Goal: Transaction & Acquisition: Download file/media

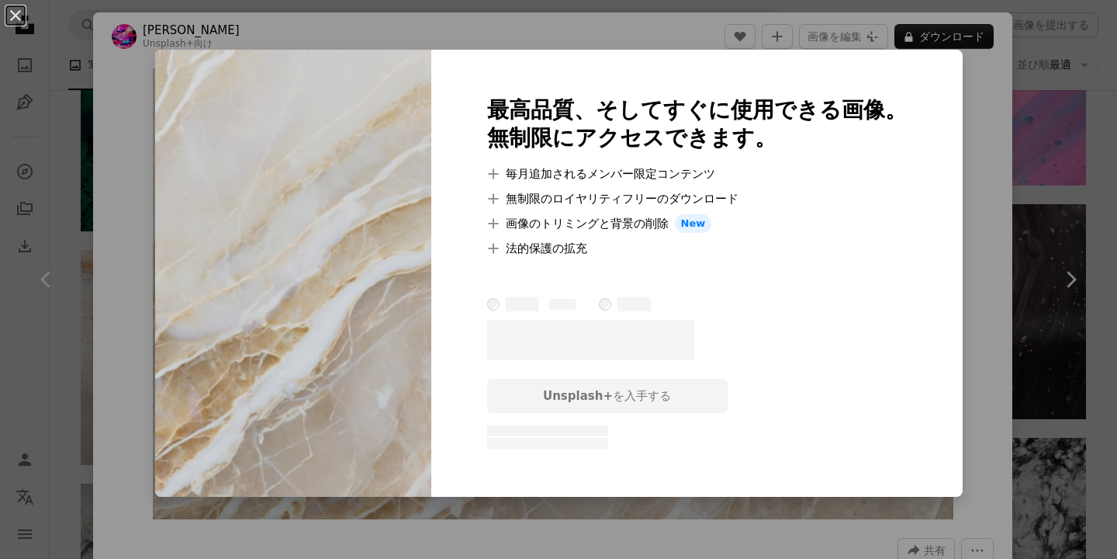
scroll to position [1323, 0]
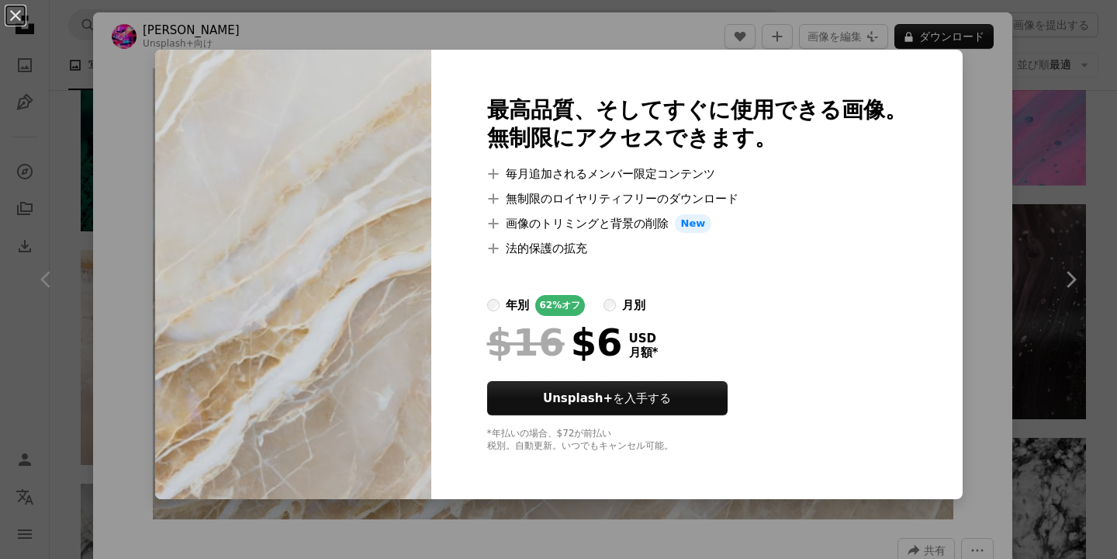
click at [1003, 216] on div "An X shape 最高品質、そしてすぐに使用できる画像。 無制限にアクセスできます。 A plus sign 毎月追加されるメンバー限定コンテンツ A p…" at bounding box center [558, 279] width 1117 height 559
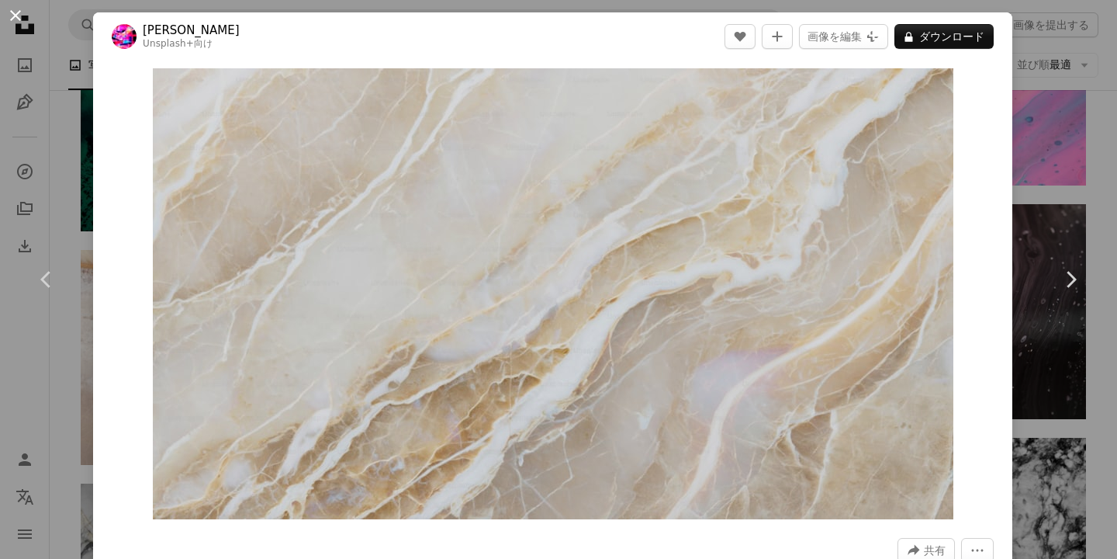
click at [15, 19] on button "An X shape" at bounding box center [15, 15] width 19 height 19
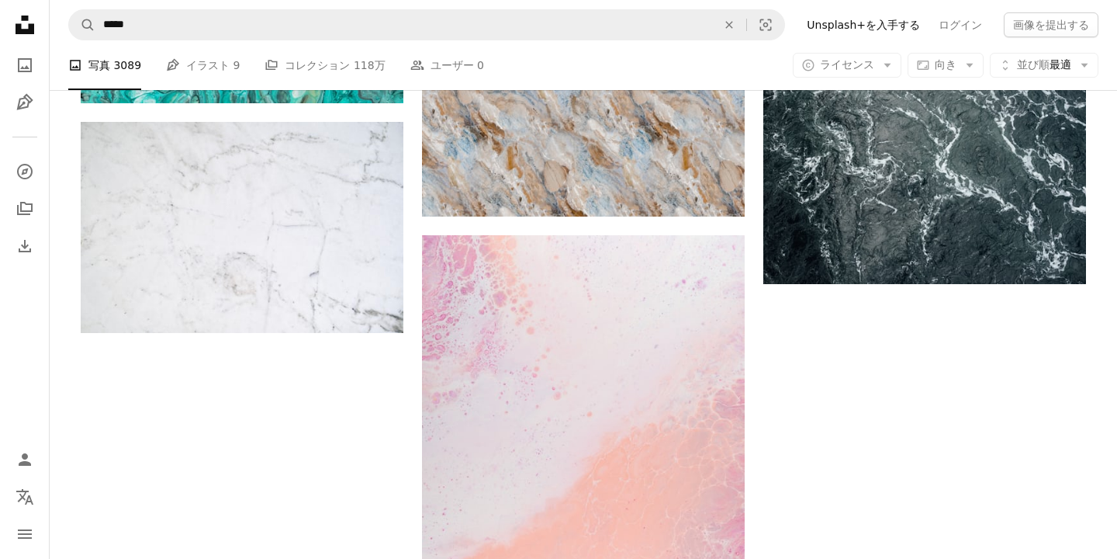
scroll to position [2079, 0]
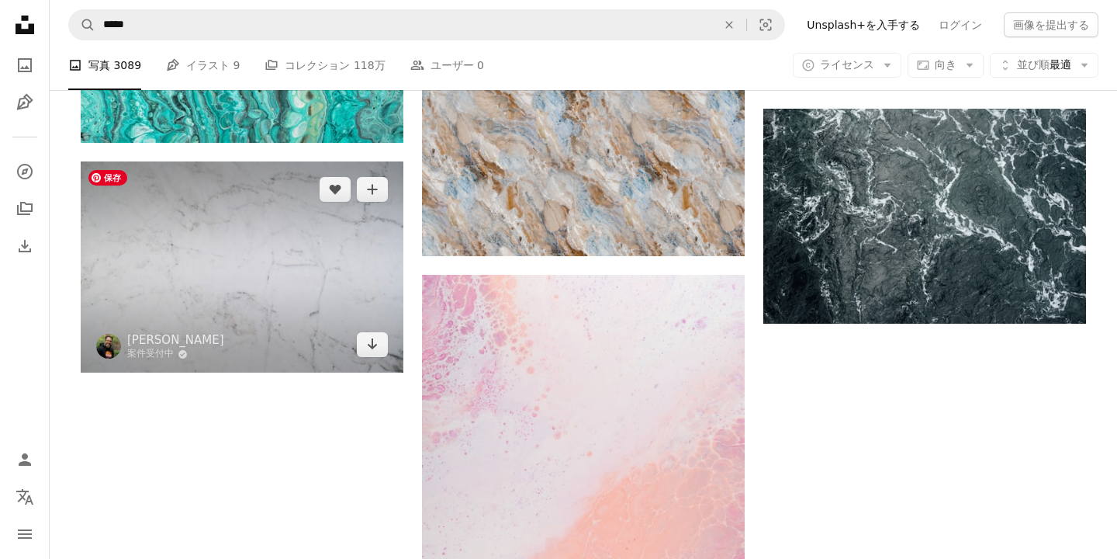
click at [303, 256] on img at bounding box center [242, 266] width 323 height 211
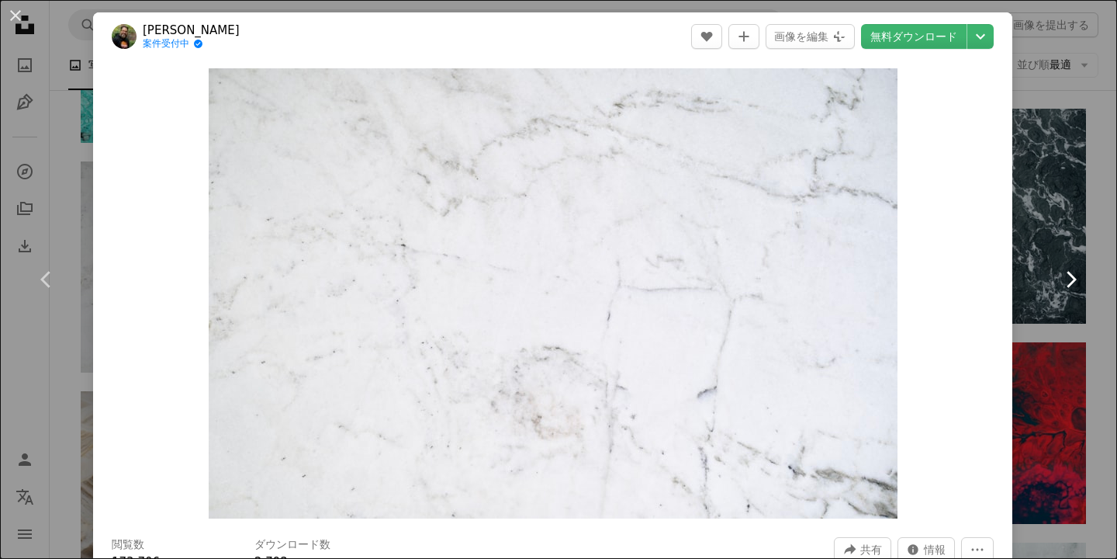
click at [1065, 252] on link "Chevron right" at bounding box center [1070, 279] width 93 height 149
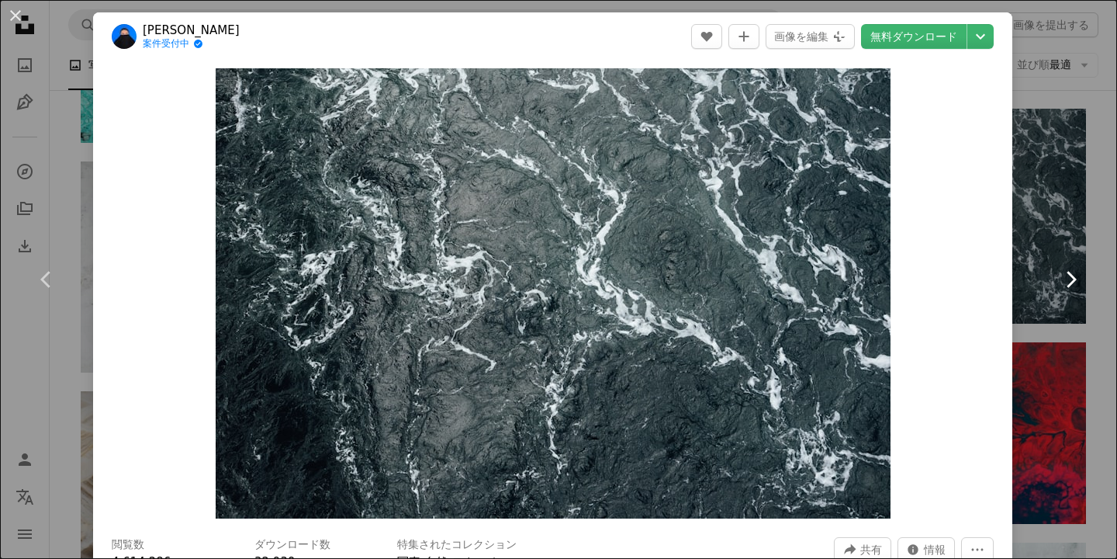
click at [1079, 279] on icon "Chevron right" at bounding box center [1070, 279] width 25 height 25
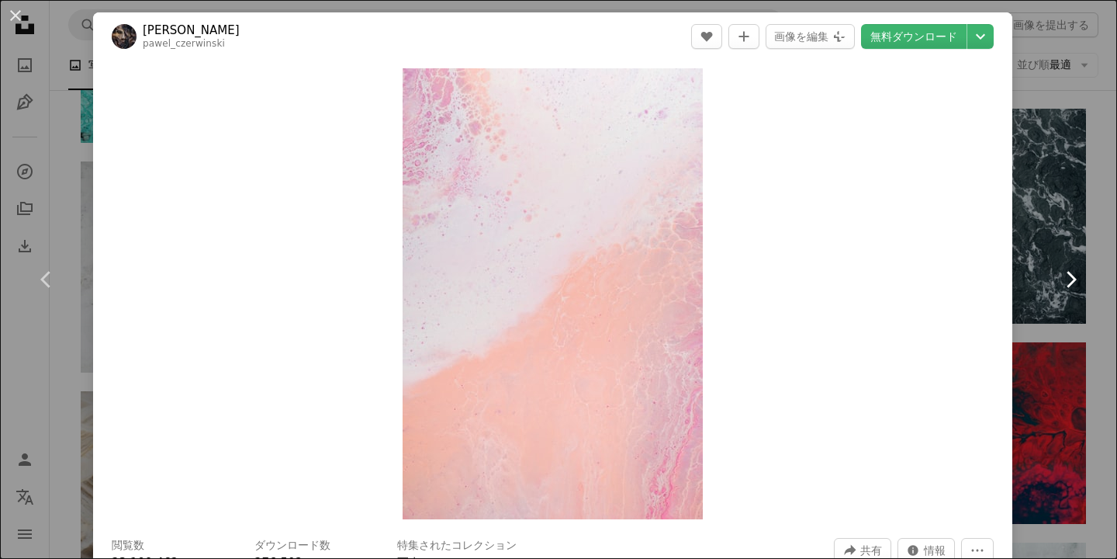
click at [1079, 279] on icon "Chevron right" at bounding box center [1070, 279] width 25 height 25
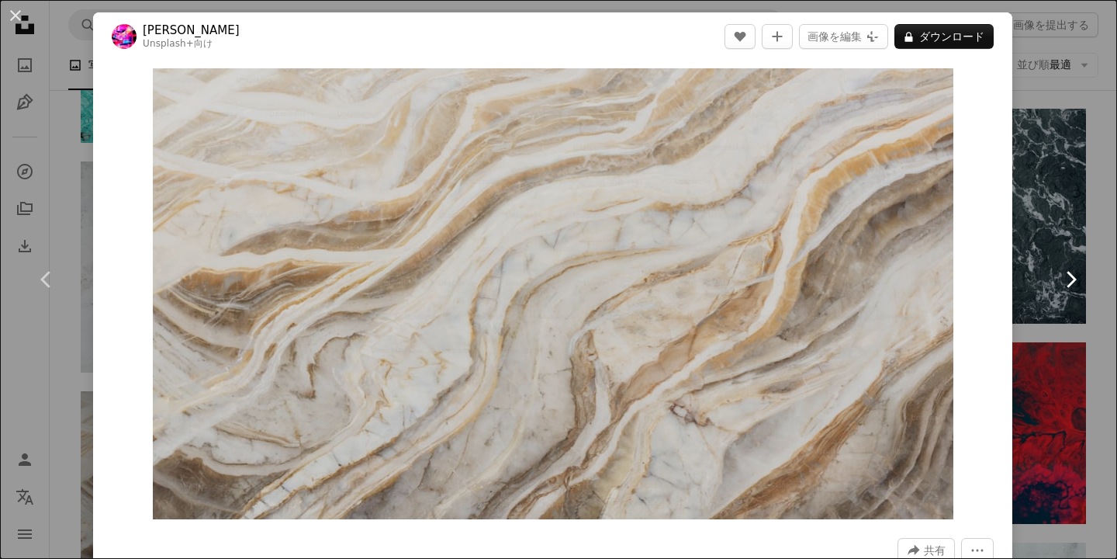
click at [1079, 279] on icon "Chevron right" at bounding box center [1070, 279] width 25 height 25
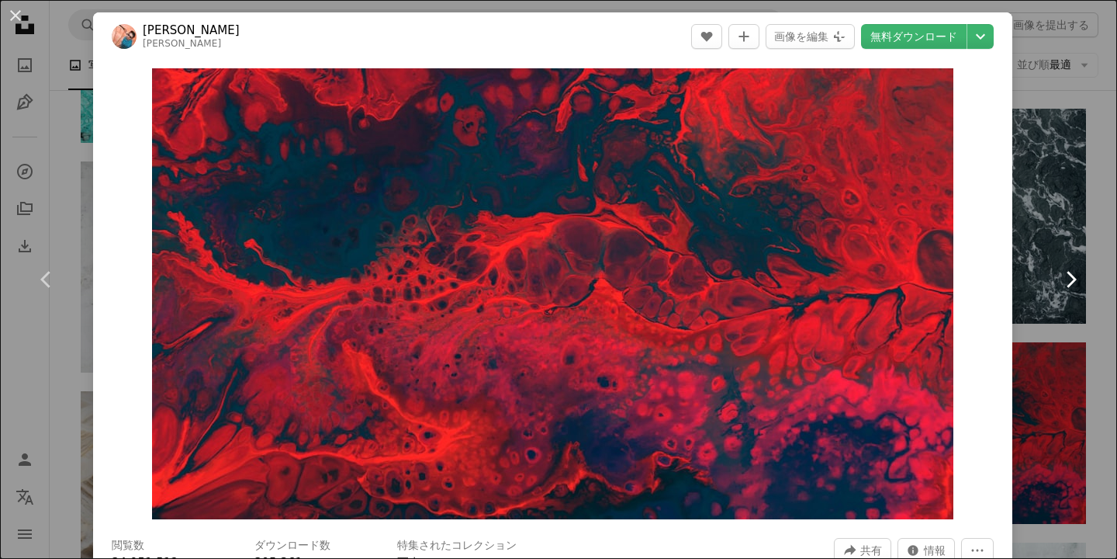
click at [1079, 279] on icon "Chevron right" at bounding box center [1070, 279] width 25 height 25
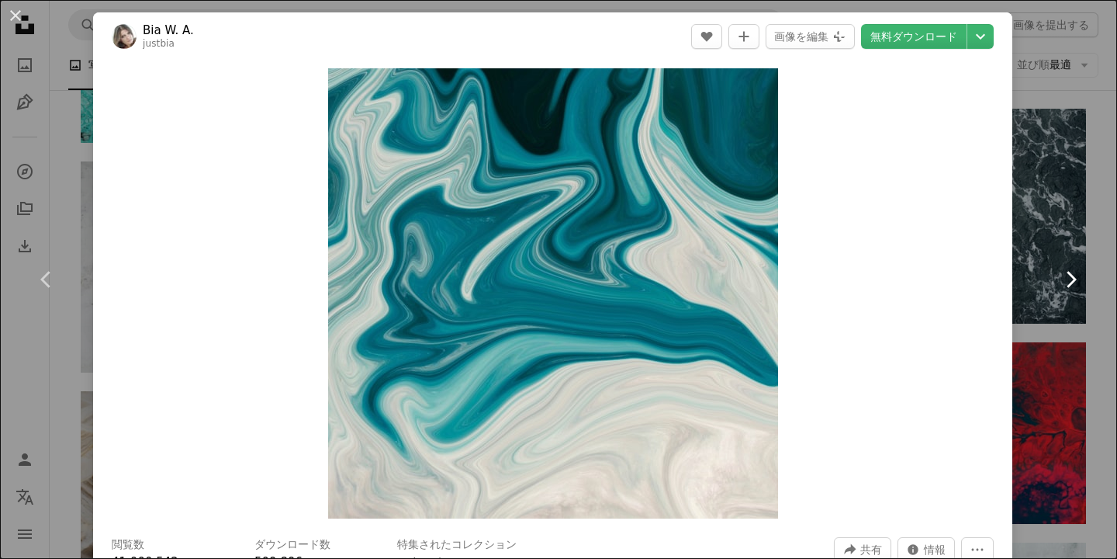
click at [1079, 279] on icon "Chevron right" at bounding box center [1070, 279] width 25 height 25
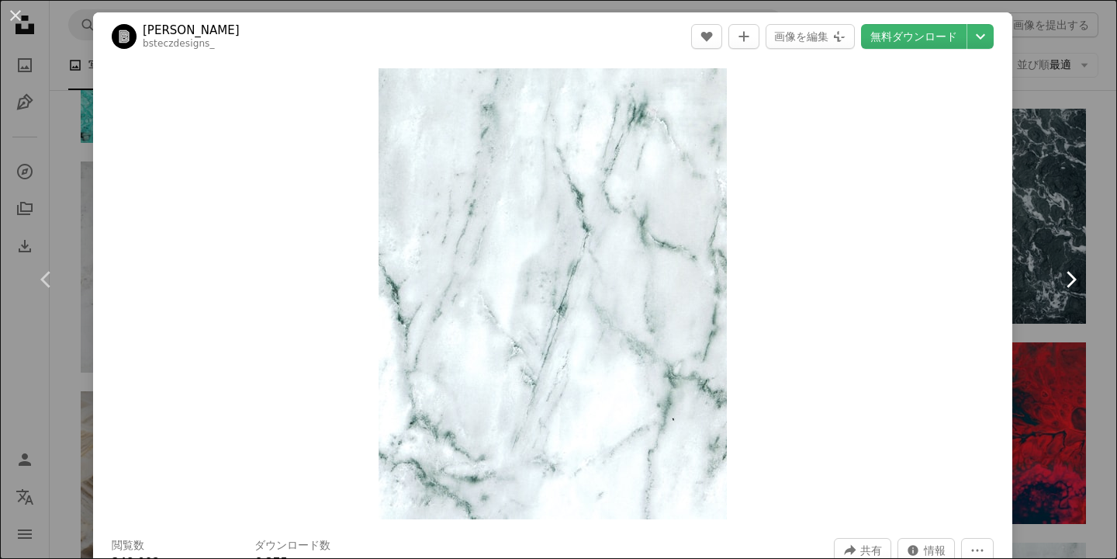
click at [1067, 286] on icon "Chevron right" at bounding box center [1070, 279] width 25 height 25
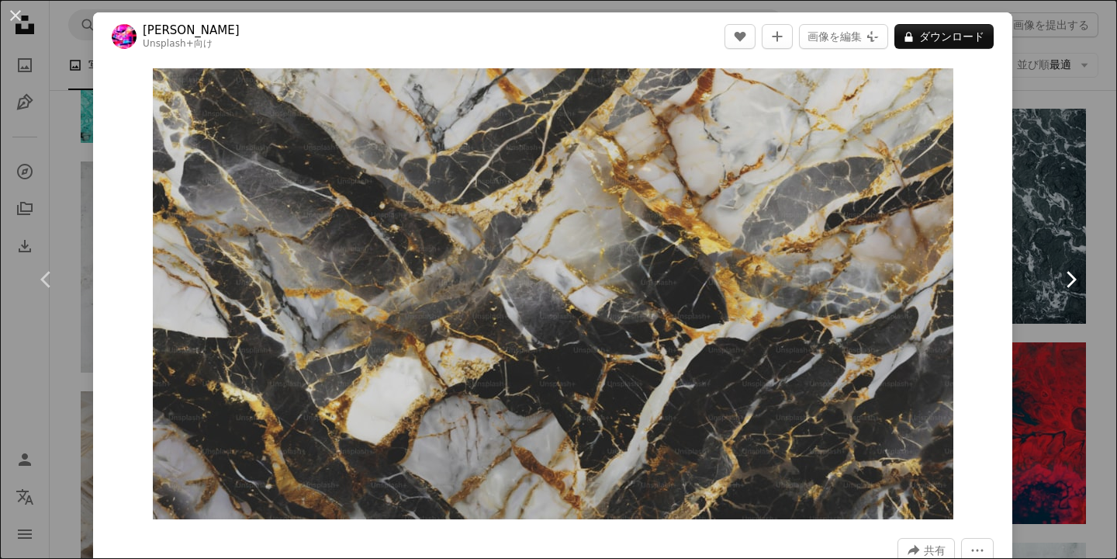
click at [1067, 286] on icon "Chevron right" at bounding box center [1070, 279] width 25 height 25
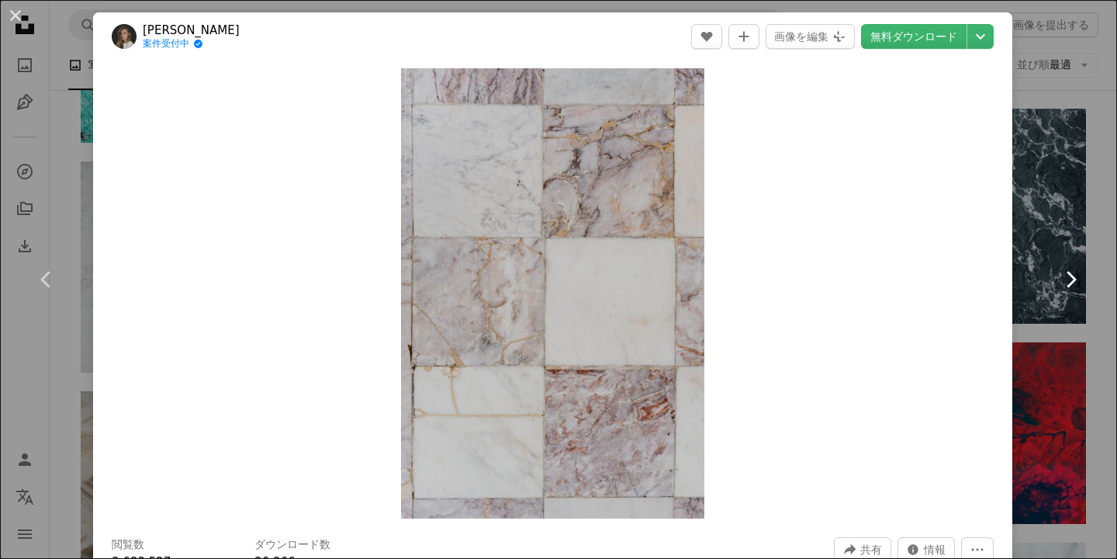
click at [1067, 286] on icon "Chevron right" at bounding box center [1070, 279] width 25 height 25
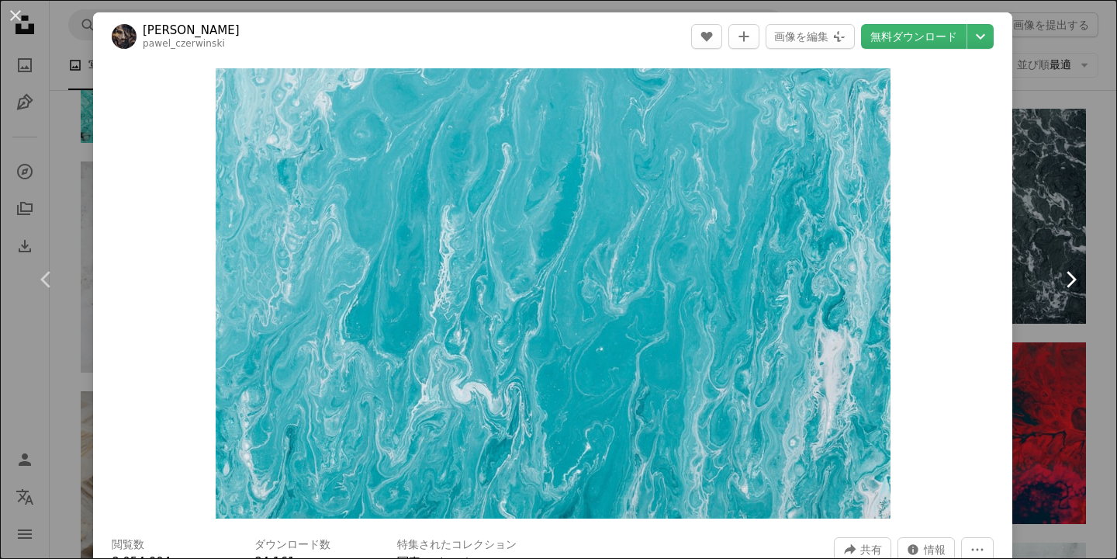
click at [1067, 286] on icon "Chevron right" at bounding box center [1070, 279] width 25 height 25
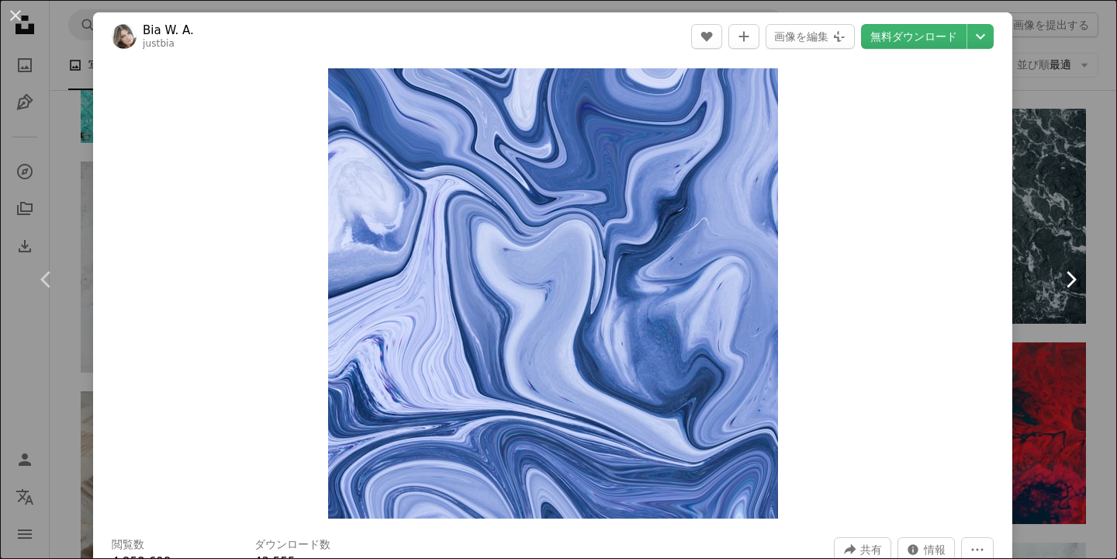
click at [1067, 286] on icon "Chevron right" at bounding box center [1070, 279] width 25 height 25
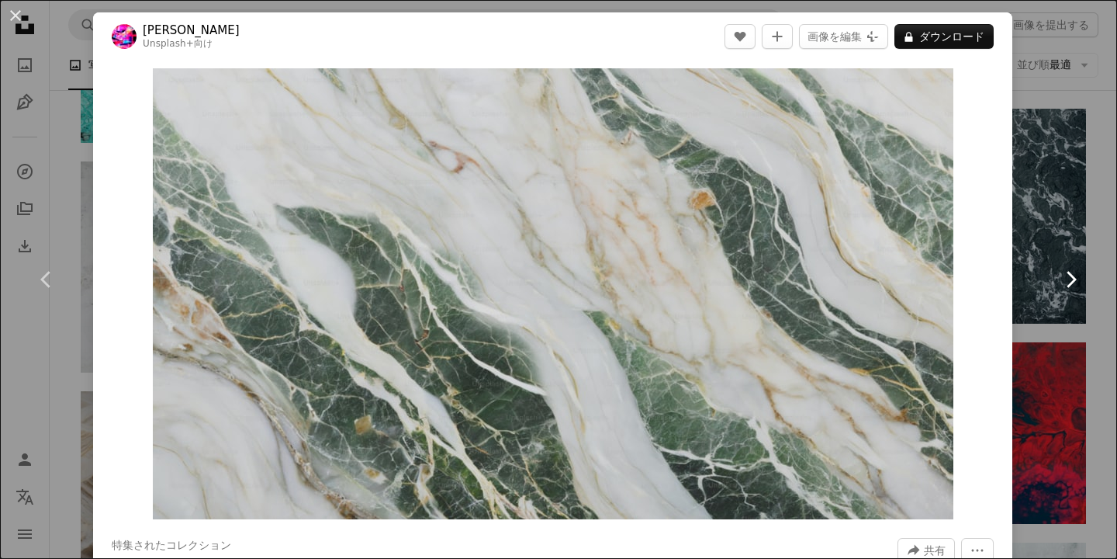
click at [1067, 286] on icon "Chevron right" at bounding box center [1070, 279] width 25 height 25
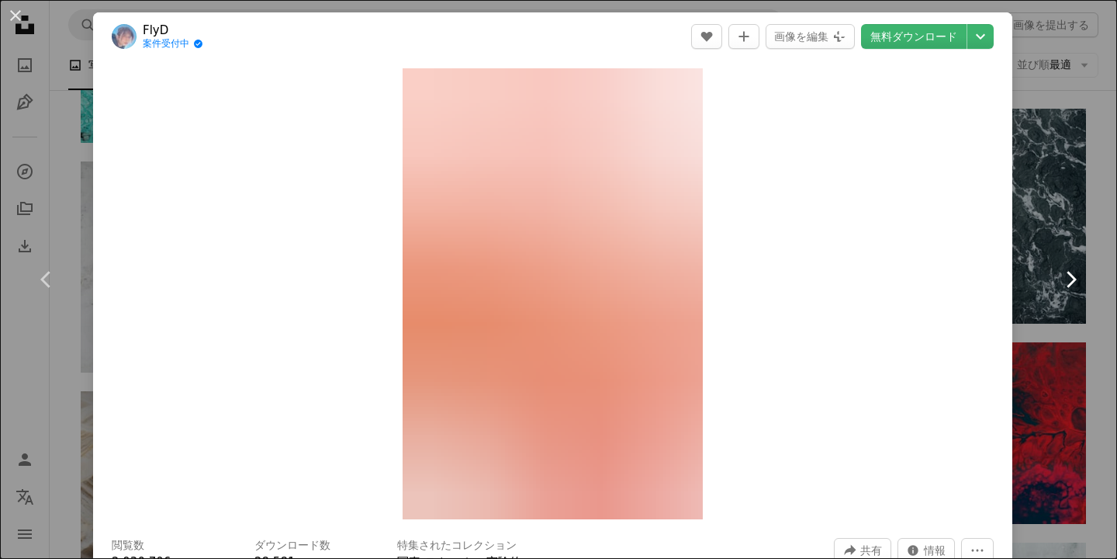
click at [1067, 286] on icon "Chevron right" at bounding box center [1070, 279] width 25 height 25
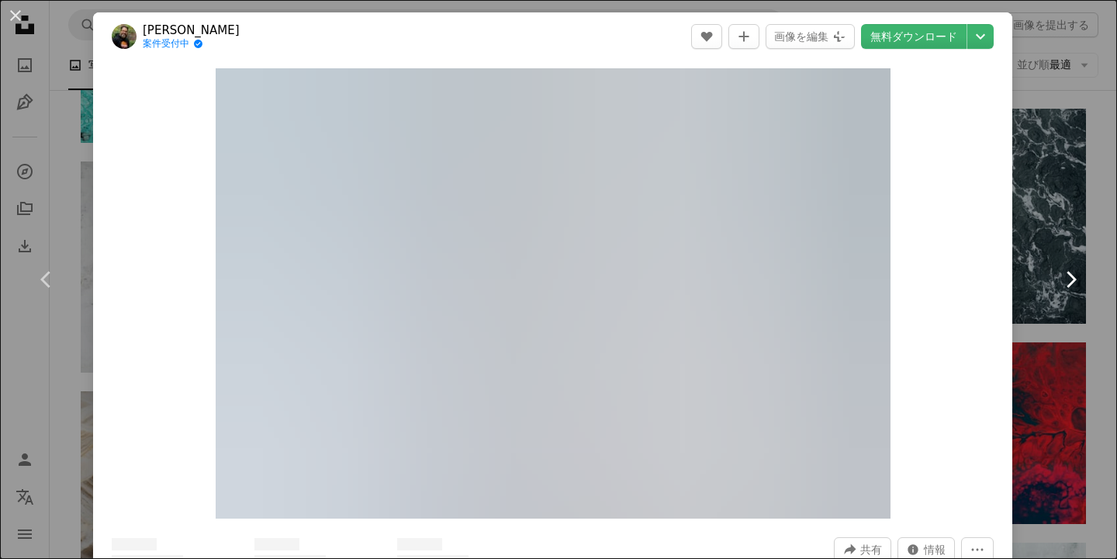
click at [1067, 286] on icon "Chevron right" at bounding box center [1070, 279] width 25 height 25
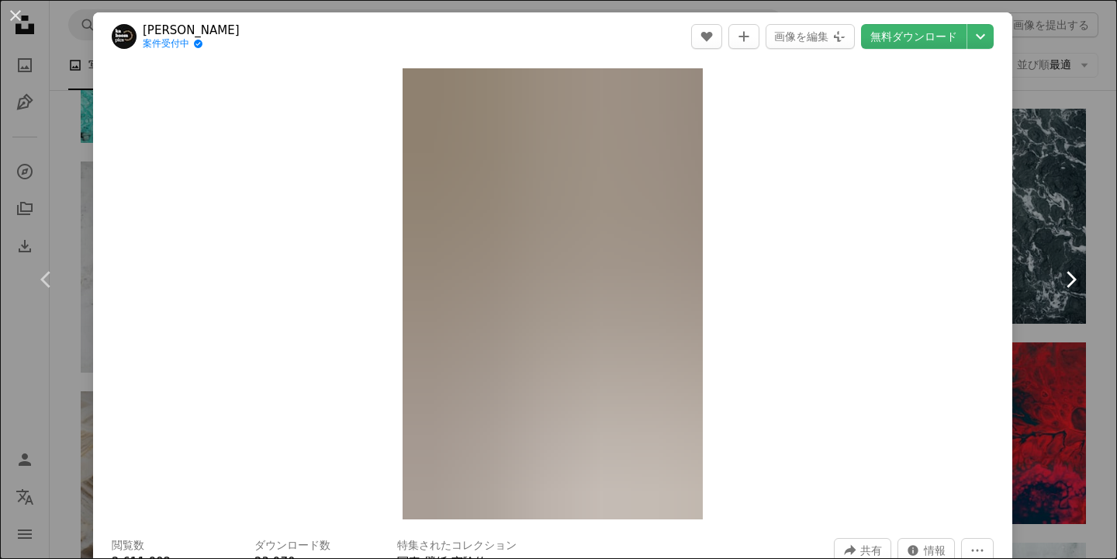
click at [1067, 286] on icon "Chevron right" at bounding box center [1070, 279] width 25 height 25
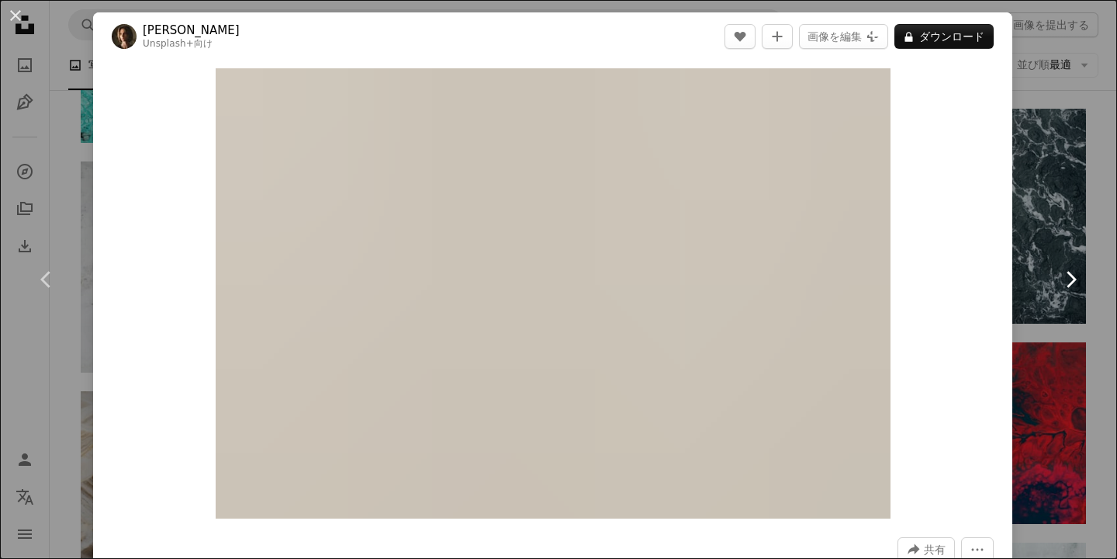
click at [1067, 286] on icon "Chevron right" at bounding box center [1070, 279] width 25 height 25
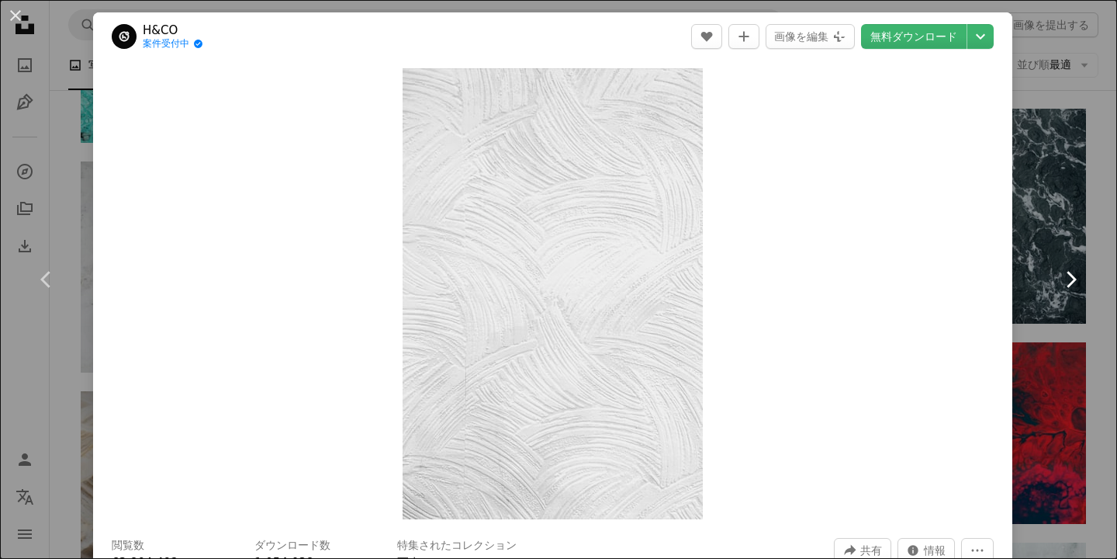
click at [1067, 286] on icon "Chevron right" at bounding box center [1070, 279] width 25 height 25
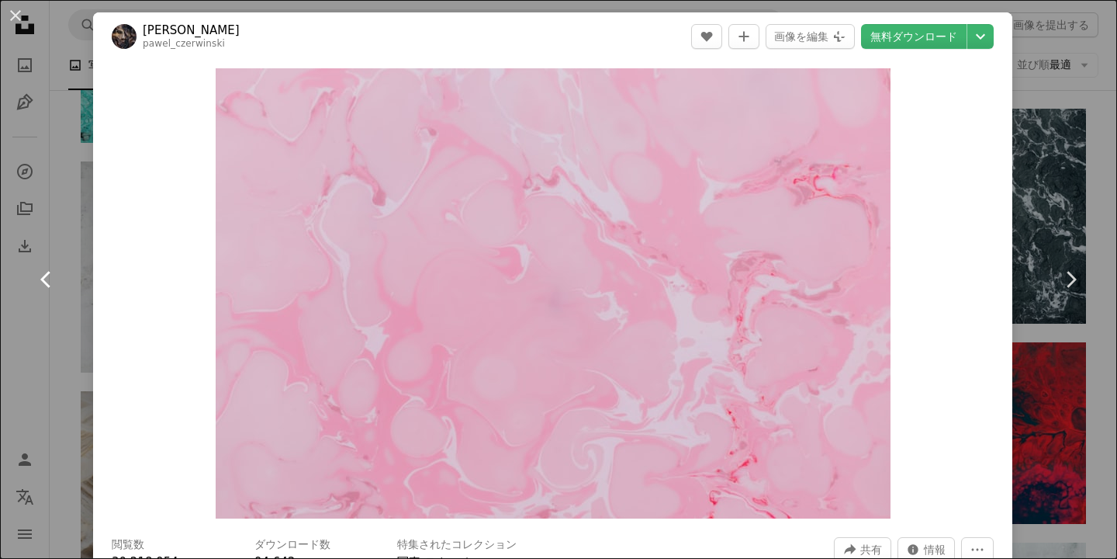
click at [44, 281] on icon at bounding box center [45, 279] width 10 height 16
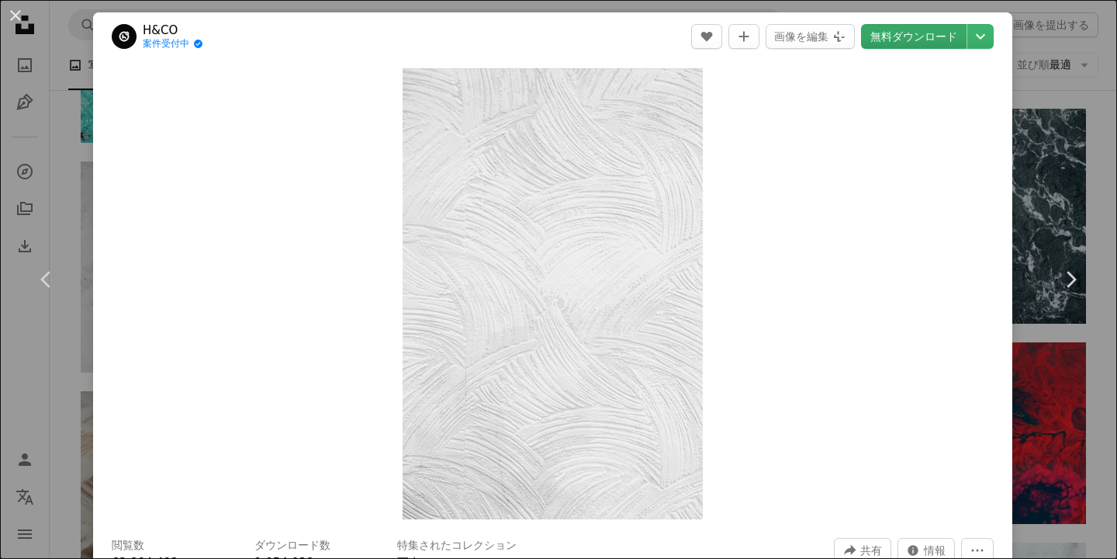
click at [922, 32] on link "無料ダウンロード" at bounding box center [914, 36] width 106 height 25
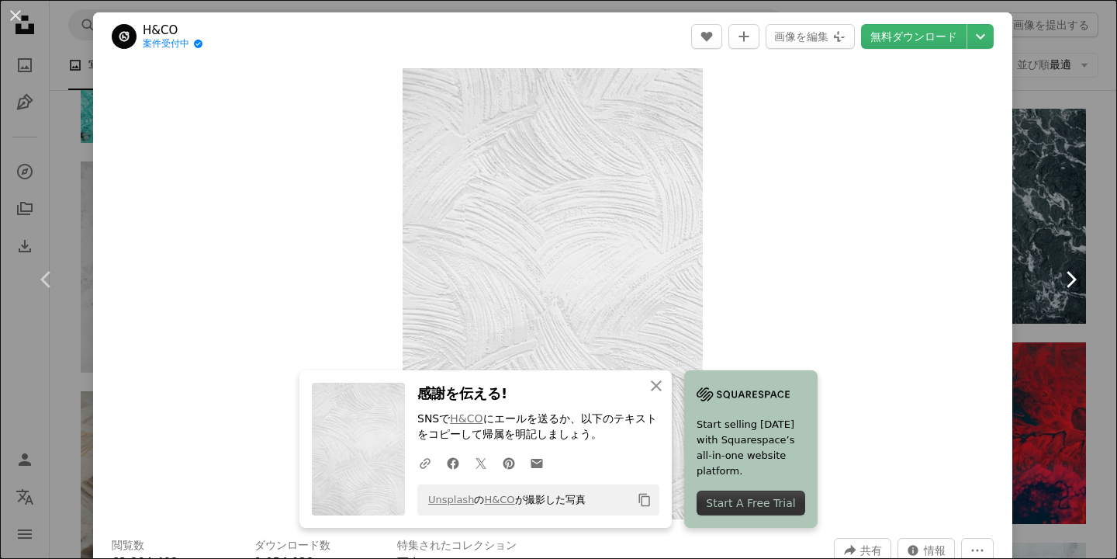
click at [1079, 273] on icon "Chevron right" at bounding box center [1070, 279] width 25 height 25
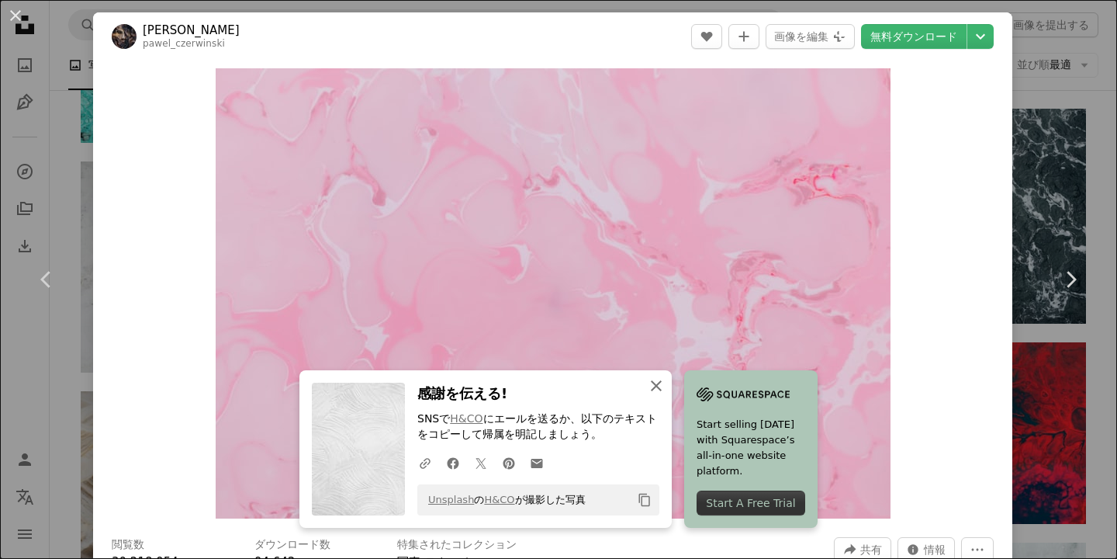
click at [653, 383] on icon "button" at bounding box center [656, 385] width 11 height 11
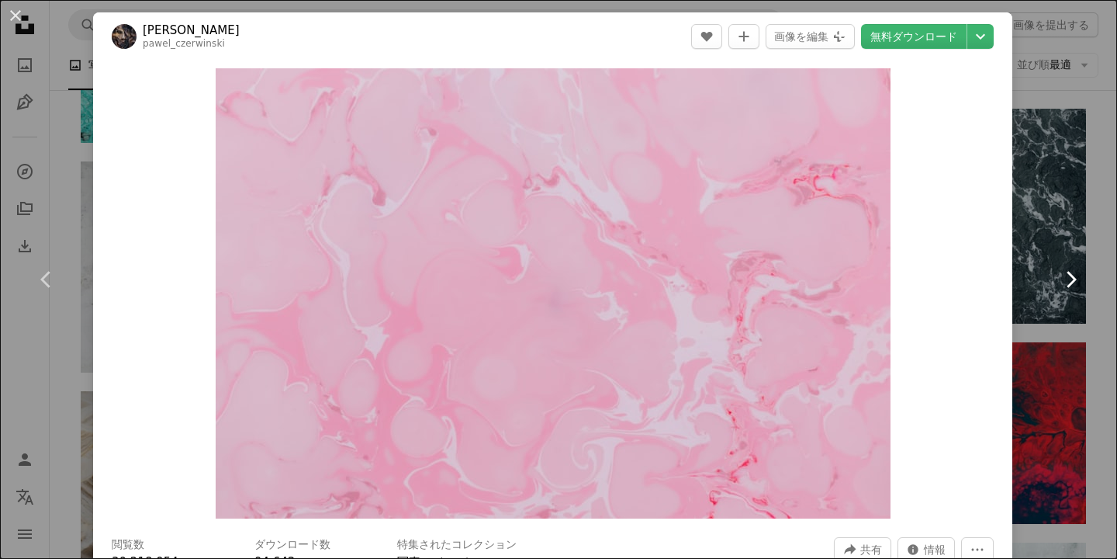
click at [1081, 277] on icon "Chevron right" at bounding box center [1070, 279] width 25 height 25
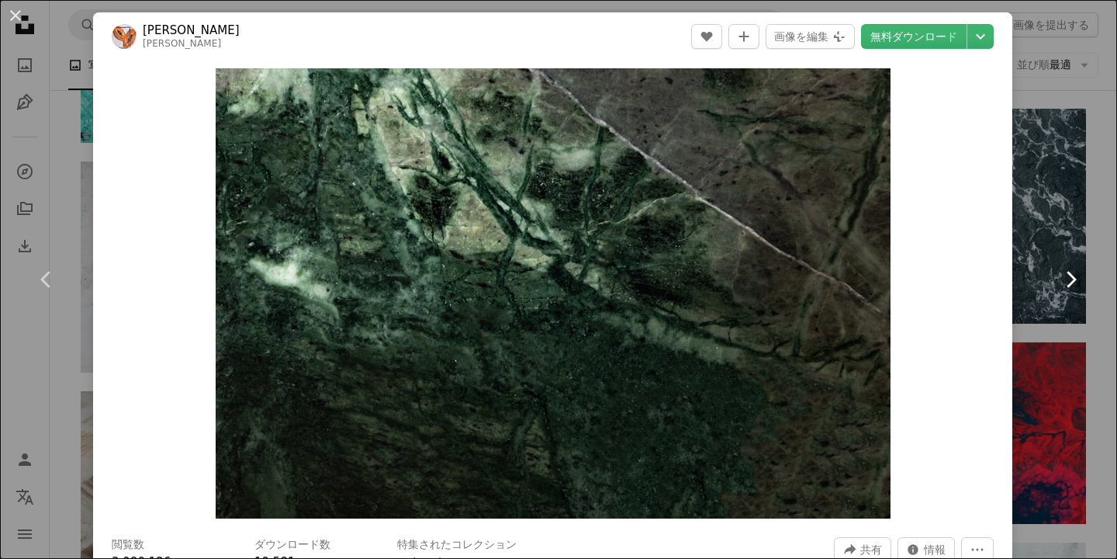
click at [1079, 276] on icon "Chevron right" at bounding box center [1070, 279] width 25 height 25
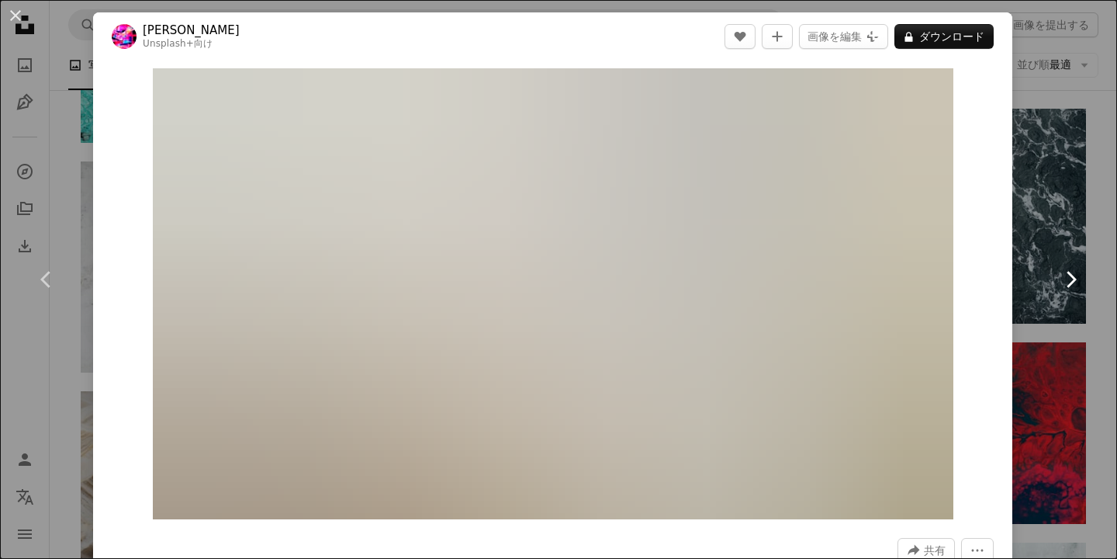
click at [1067, 274] on icon "Chevron right" at bounding box center [1070, 279] width 25 height 25
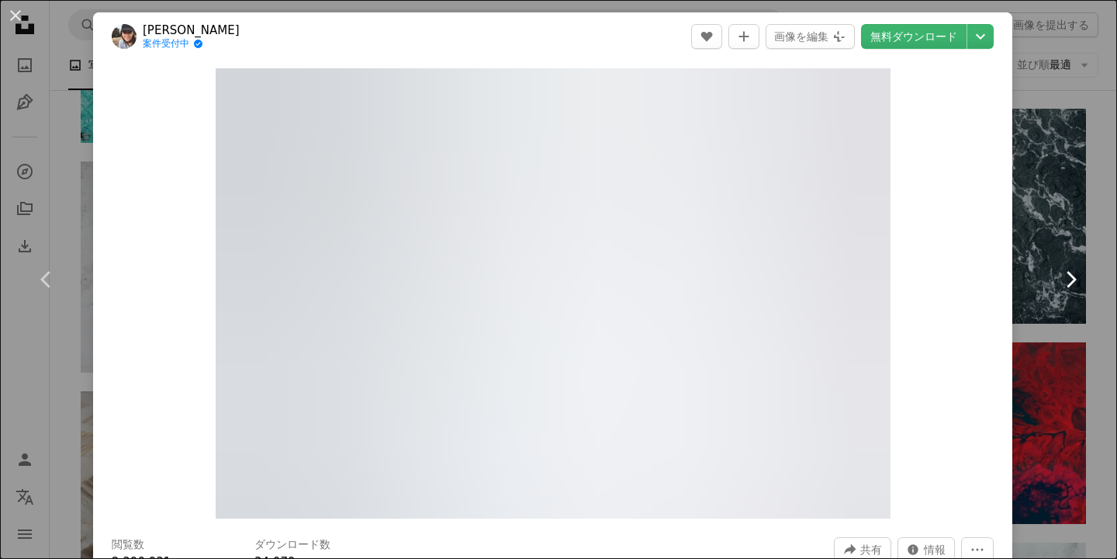
click at [1074, 283] on icon "Chevron right" at bounding box center [1070, 279] width 25 height 25
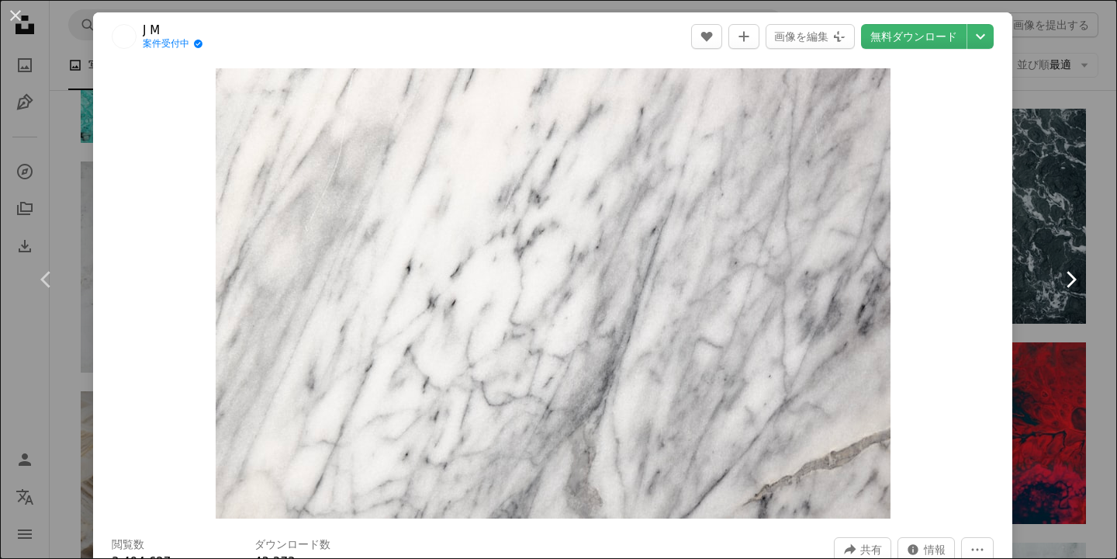
click at [1074, 282] on icon "Chevron right" at bounding box center [1070, 279] width 25 height 25
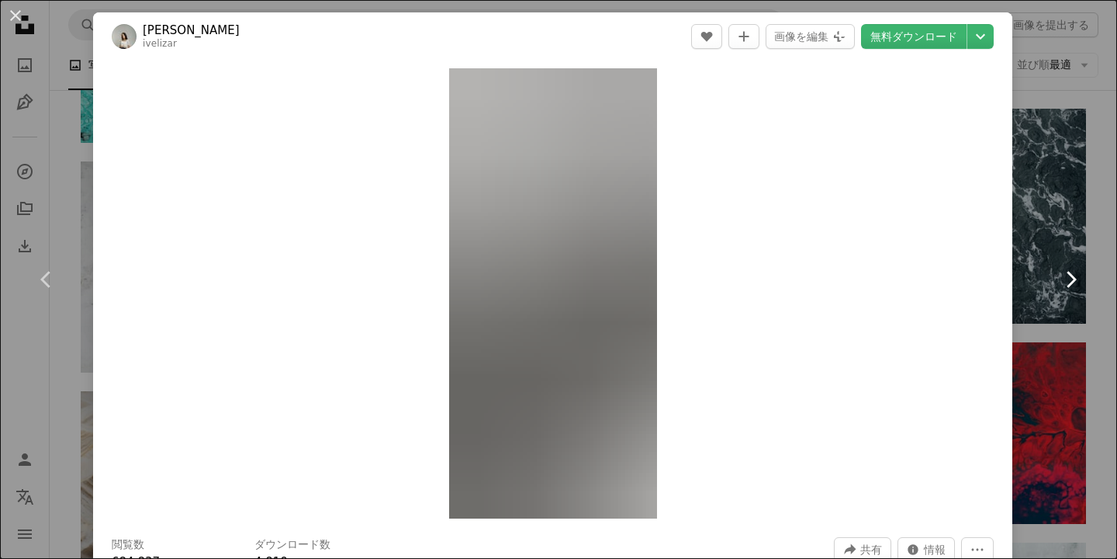
click at [1074, 282] on icon "Chevron right" at bounding box center [1070, 279] width 25 height 25
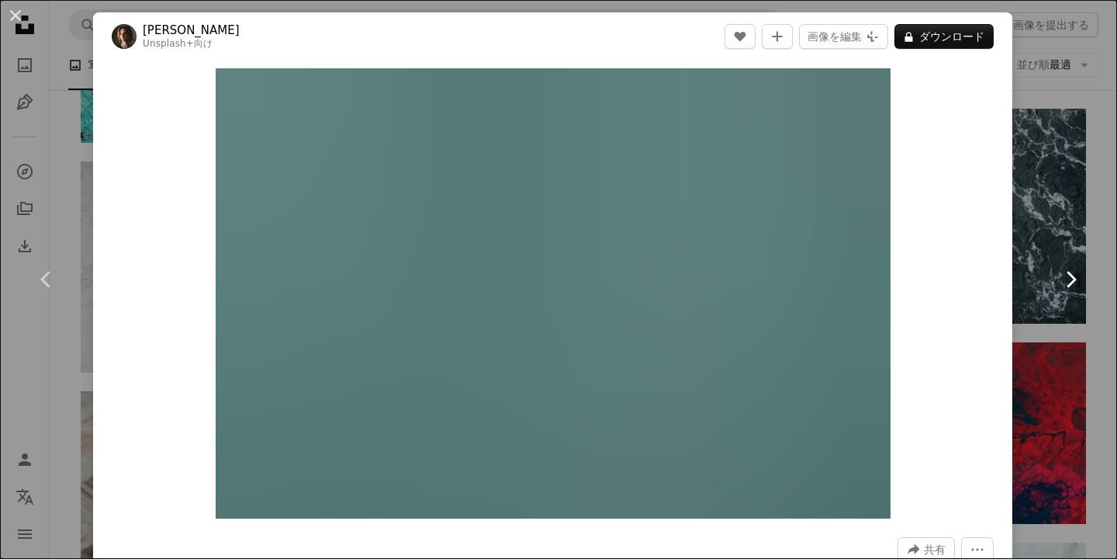
click at [1074, 282] on icon "Chevron right" at bounding box center [1070, 279] width 25 height 25
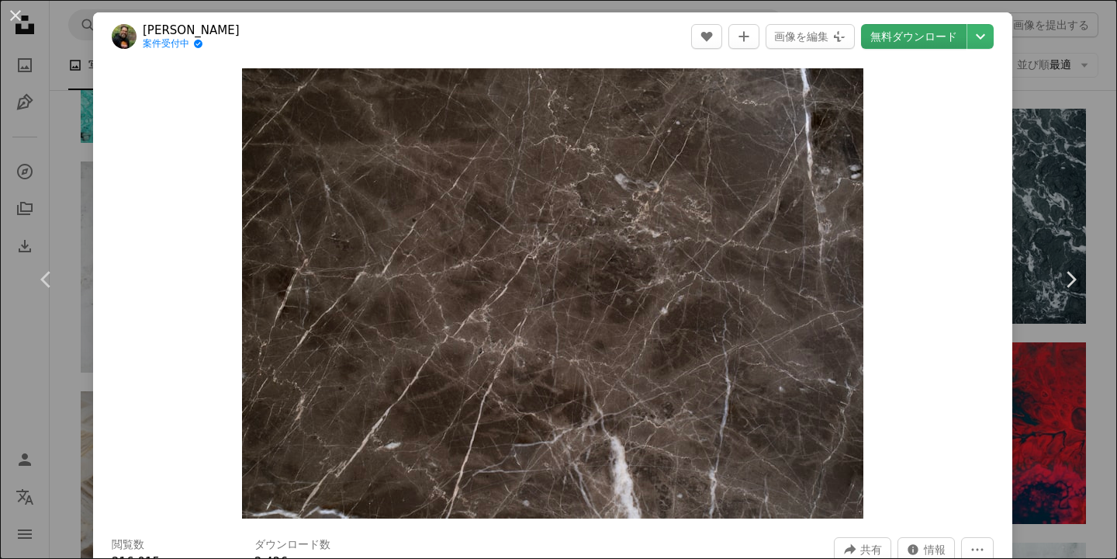
click at [927, 44] on link "無料ダウンロード" at bounding box center [914, 36] width 106 height 25
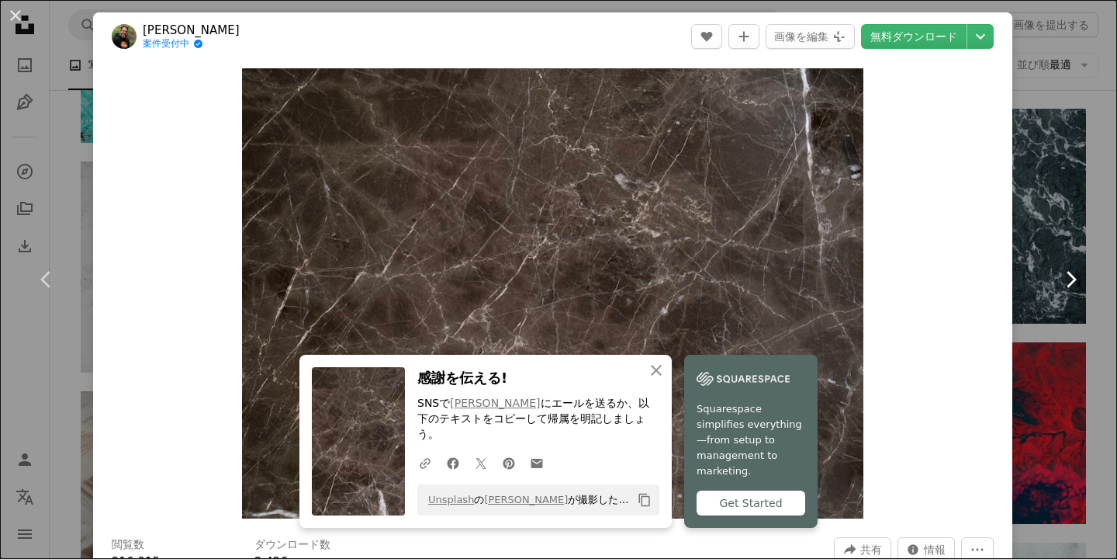
click at [1067, 283] on icon "Chevron right" at bounding box center [1070, 279] width 25 height 25
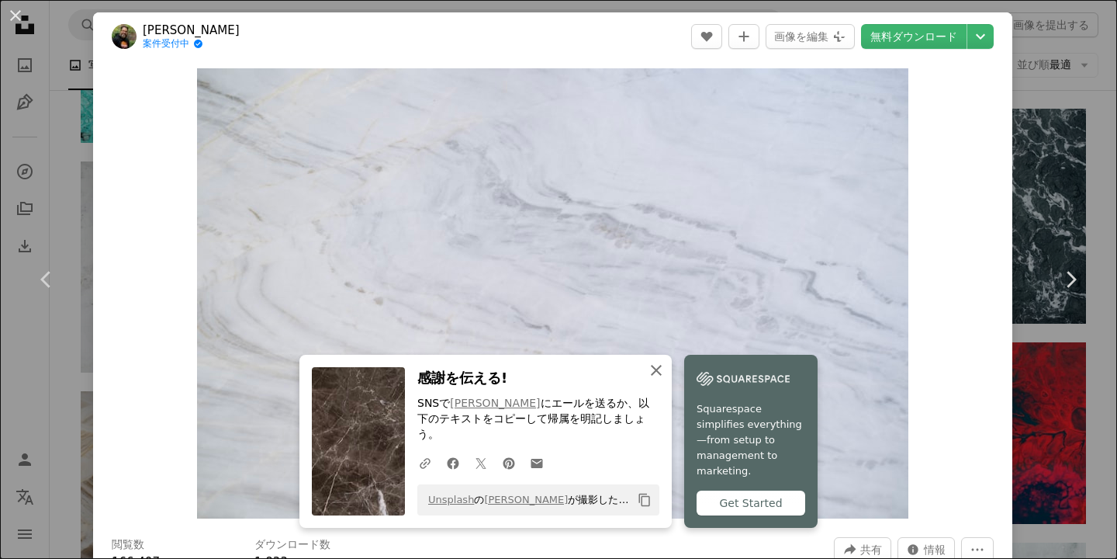
click at [658, 376] on icon "button" at bounding box center [656, 370] width 11 height 11
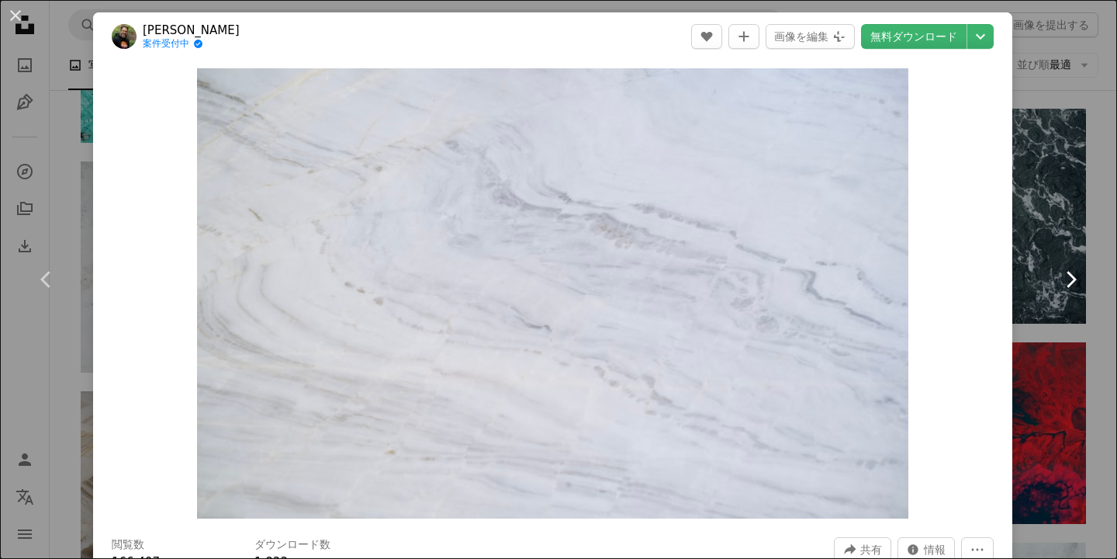
click at [1072, 285] on icon "Chevron right" at bounding box center [1070, 279] width 25 height 25
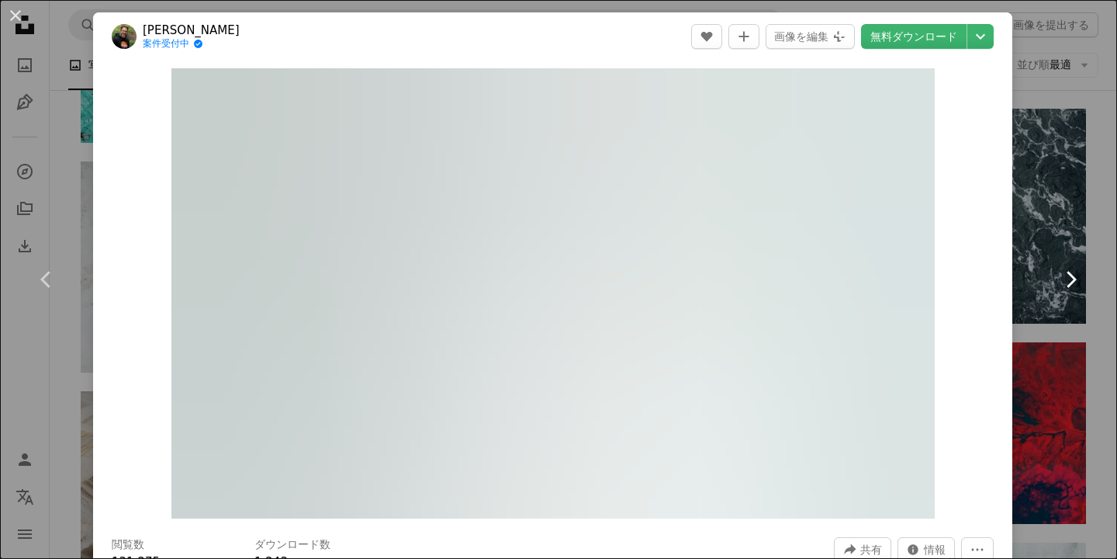
click at [1072, 285] on icon "Chevron right" at bounding box center [1070, 279] width 25 height 25
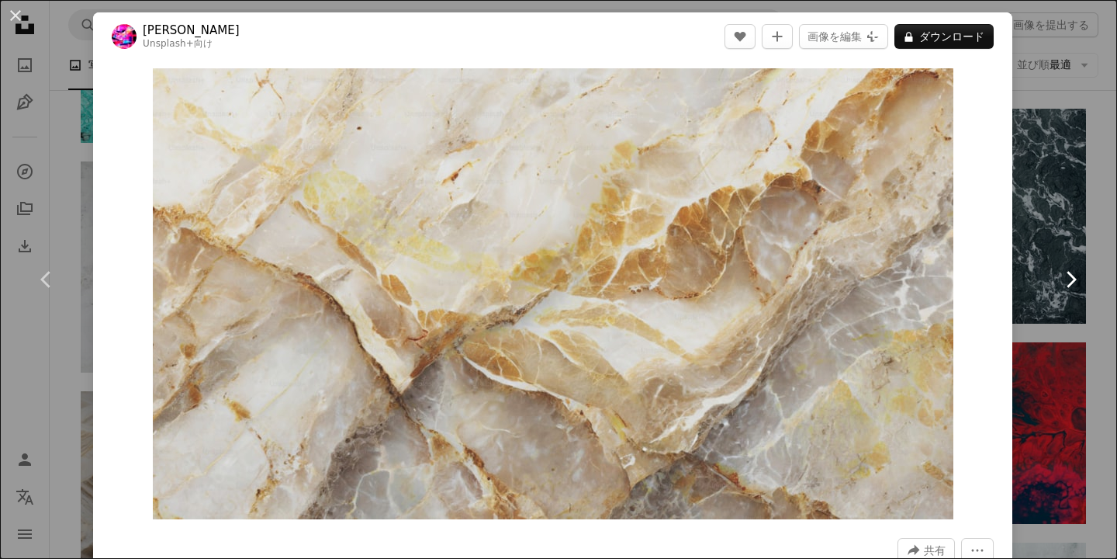
click at [1072, 285] on icon "Chevron right" at bounding box center [1070, 279] width 25 height 25
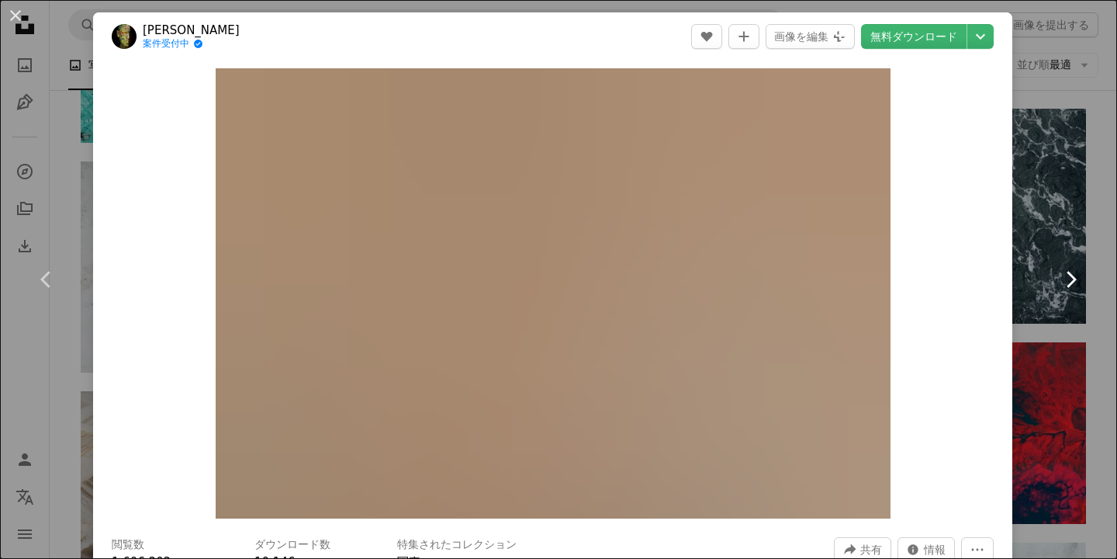
click at [1072, 285] on icon "Chevron right" at bounding box center [1070, 279] width 25 height 25
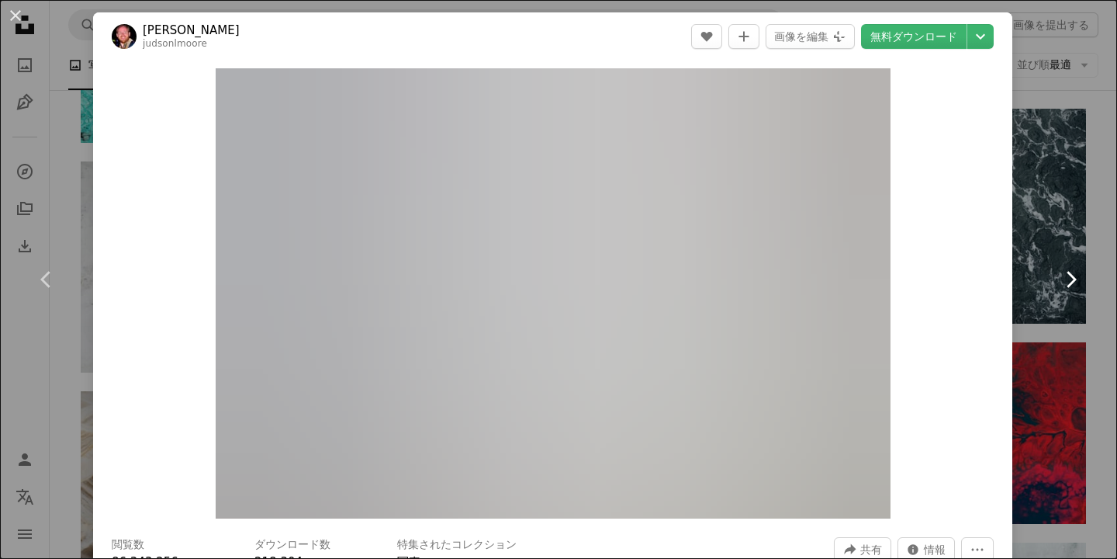
click at [1072, 285] on icon "Chevron right" at bounding box center [1070, 279] width 25 height 25
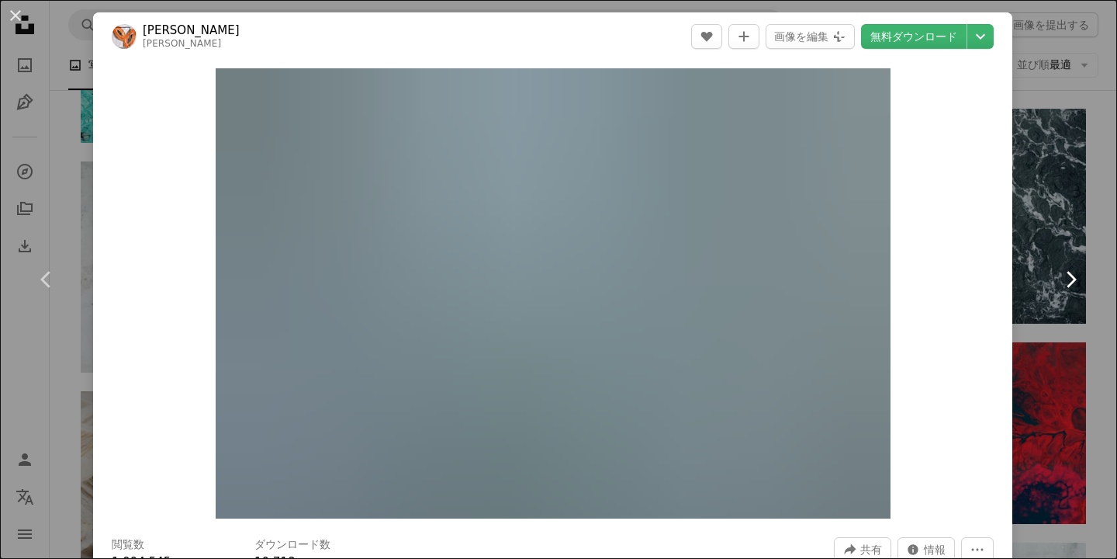
click at [1072, 285] on icon "Chevron right" at bounding box center [1070, 279] width 25 height 25
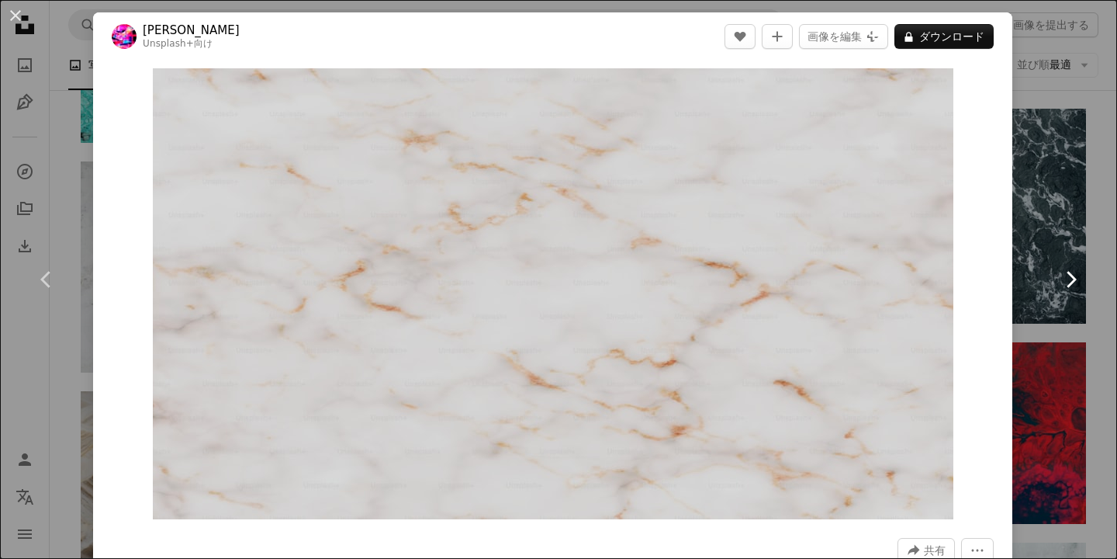
click at [1072, 285] on icon "Chevron right" at bounding box center [1070, 279] width 25 height 25
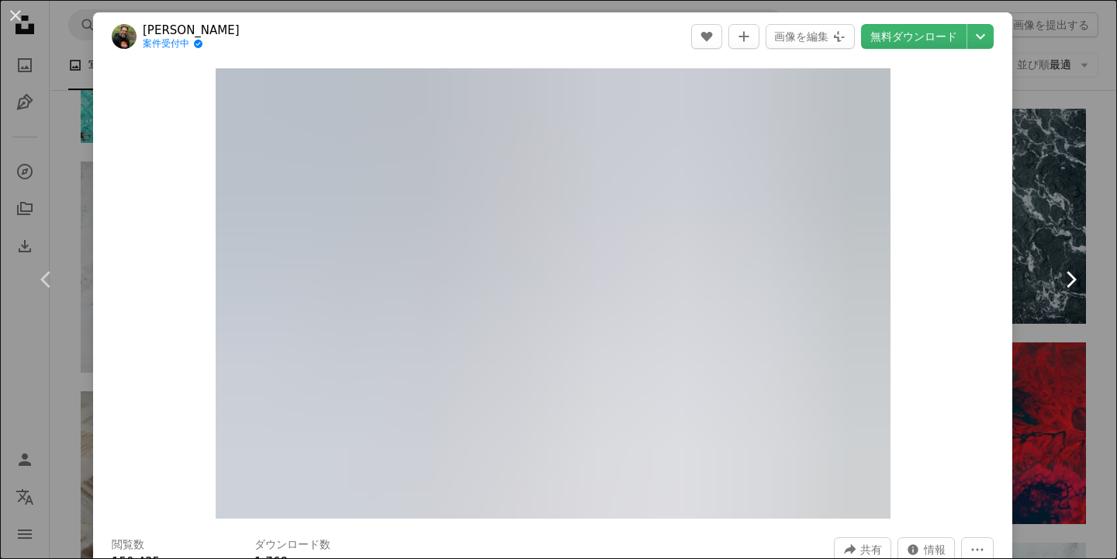
click at [1072, 285] on icon "Chevron right" at bounding box center [1070, 279] width 25 height 25
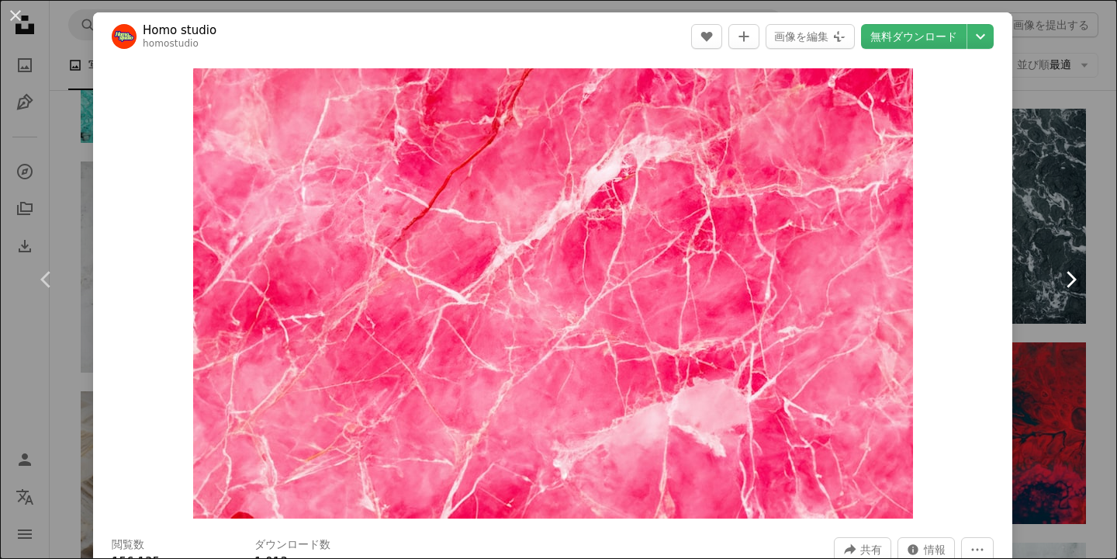
click at [1072, 285] on icon "Chevron right" at bounding box center [1070, 279] width 25 height 25
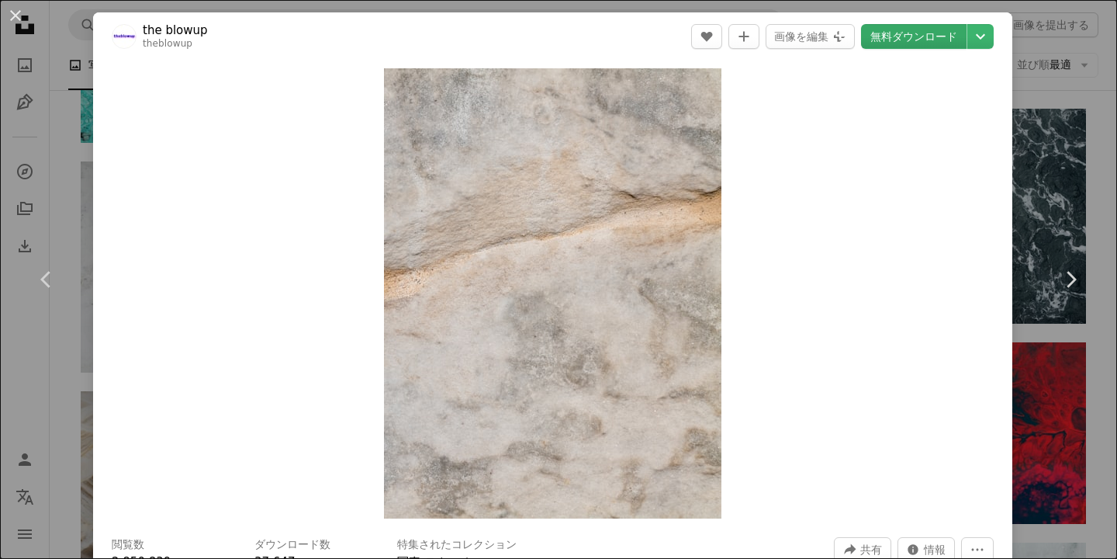
click at [950, 29] on link "無料ダウンロード" at bounding box center [914, 36] width 106 height 25
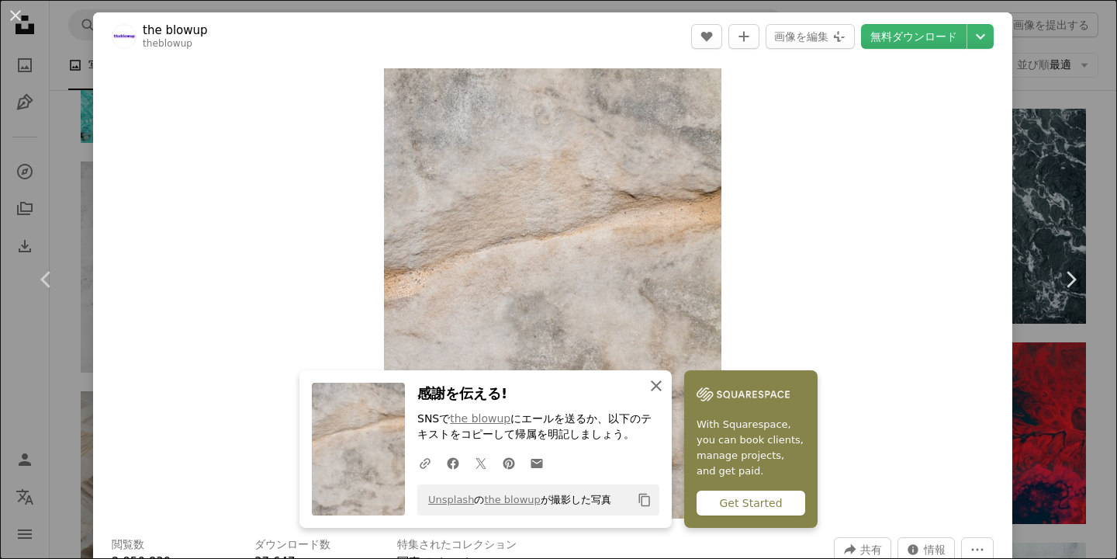
click at [667, 386] on button "An X shape 閉じる" at bounding box center [656, 385] width 31 height 31
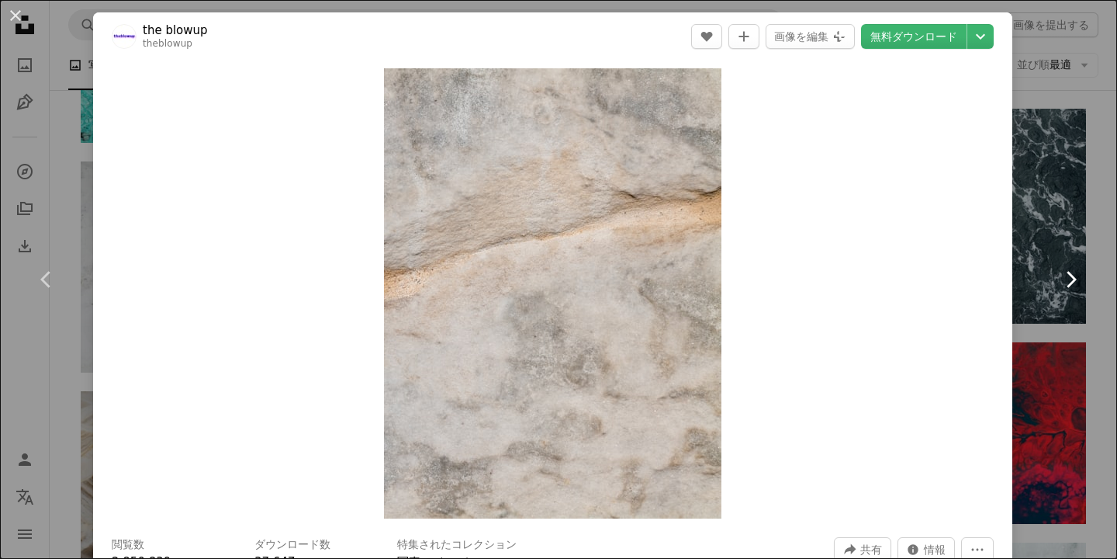
click at [1083, 279] on link "Chevron right" at bounding box center [1070, 279] width 93 height 149
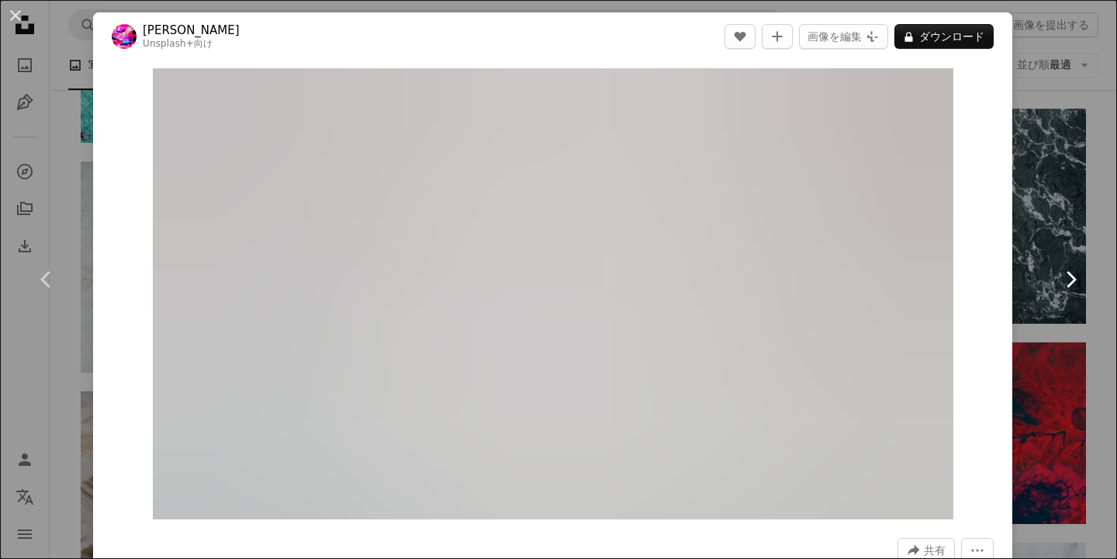
click at [1083, 279] on link "Chevron right" at bounding box center [1070, 279] width 93 height 149
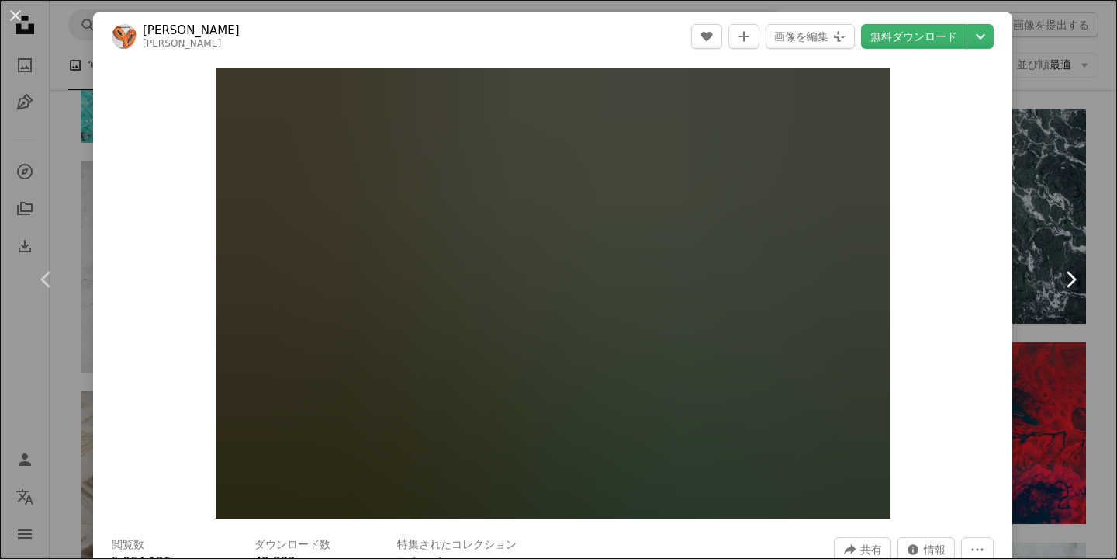
click at [1083, 279] on link "Chevron right" at bounding box center [1070, 279] width 93 height 149
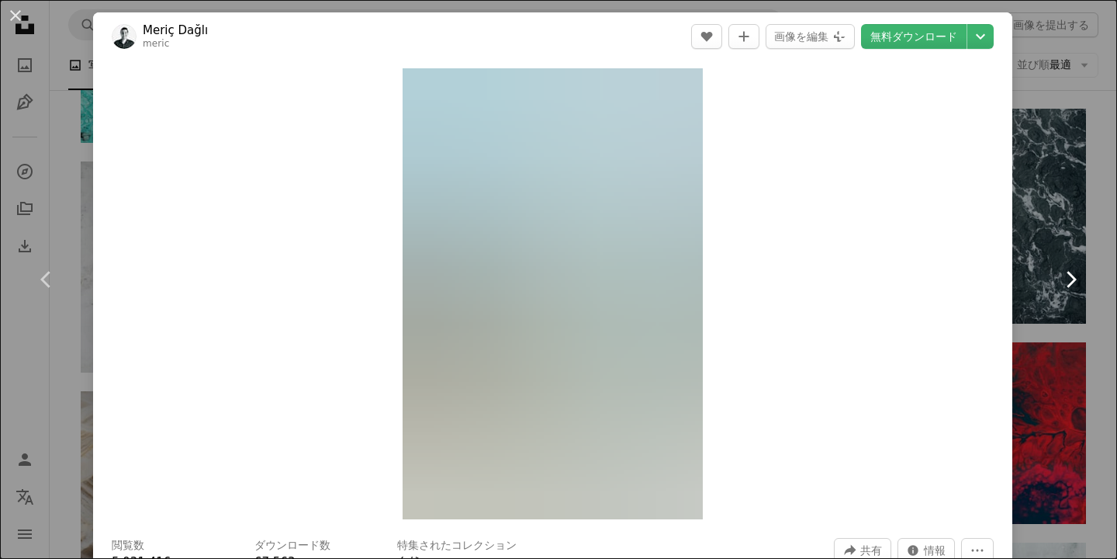
click at [1083, 279] on link "Chevron right" at bounding box center [1070, 279] width 93 height 149
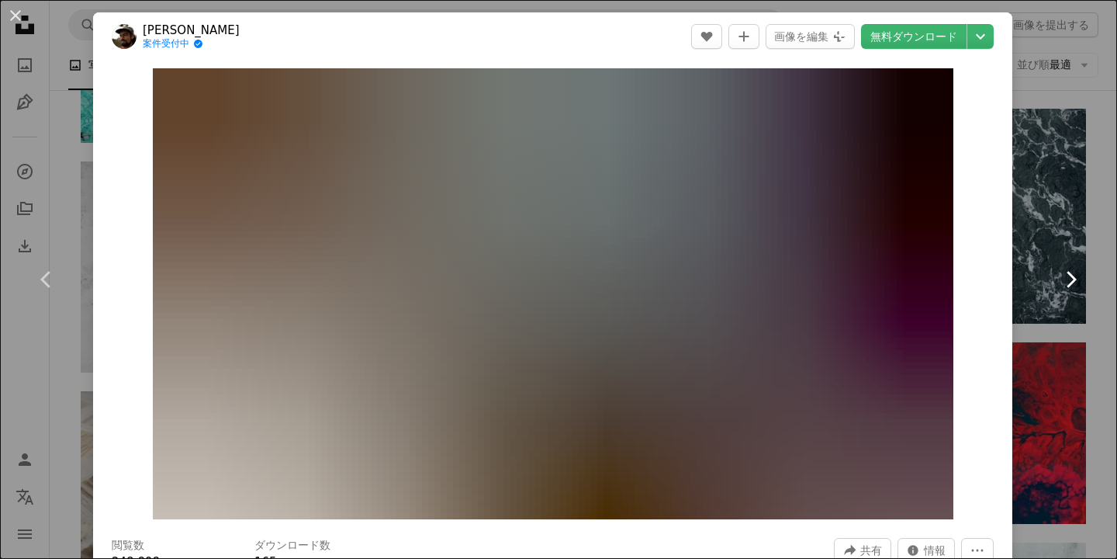
click at [1083, 279] on link "Chevron right" at bounding box center [1070, 279] width 93 height 149
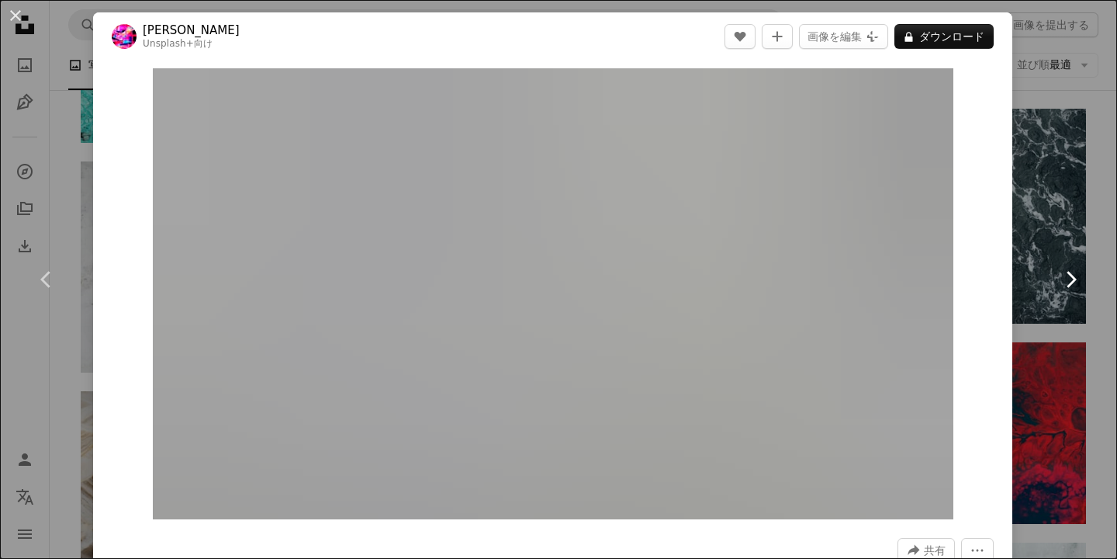
click at [1083, 279] on link "Chevron right" at bounding box center [1070, 279] width 93 height 149
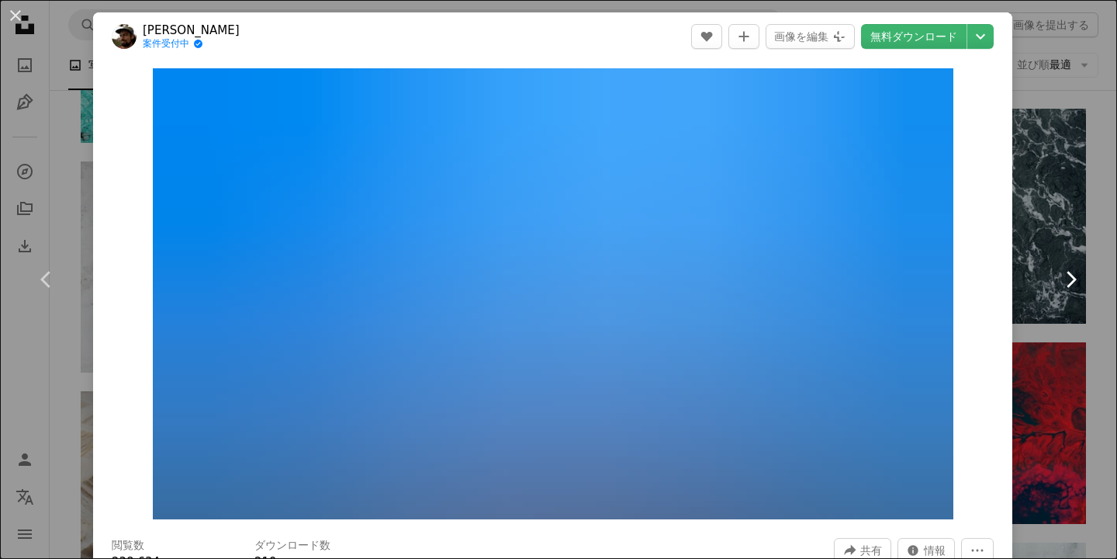
click at [1081, 279] on icon "Chevron right" at bounding box center [1070, 279] width 25 height 25
